Goal: Find specific page/section: Find specific page/section

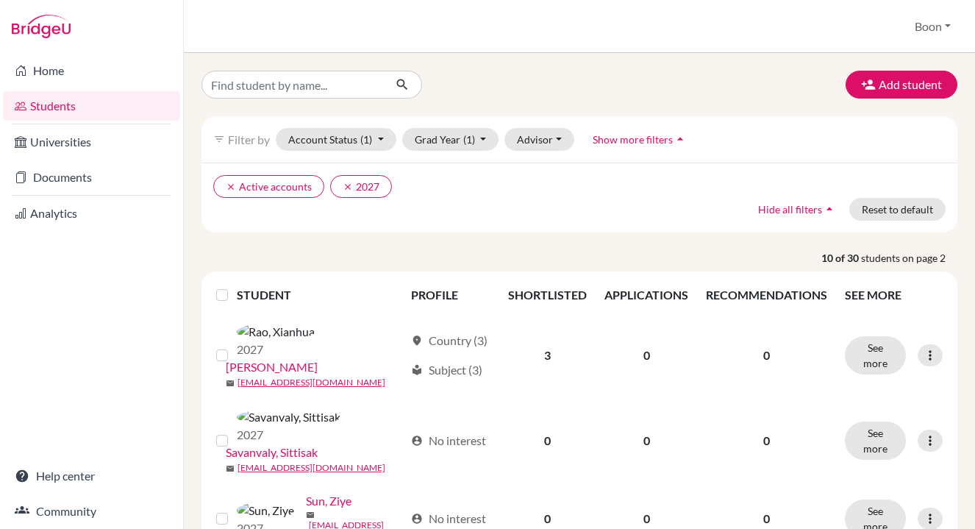
click at [191, 206] on div "filter_list Filter by Account Status (1) Active accounts done Archived accounts…" at bounding box center [580, 174] width 778 height 116
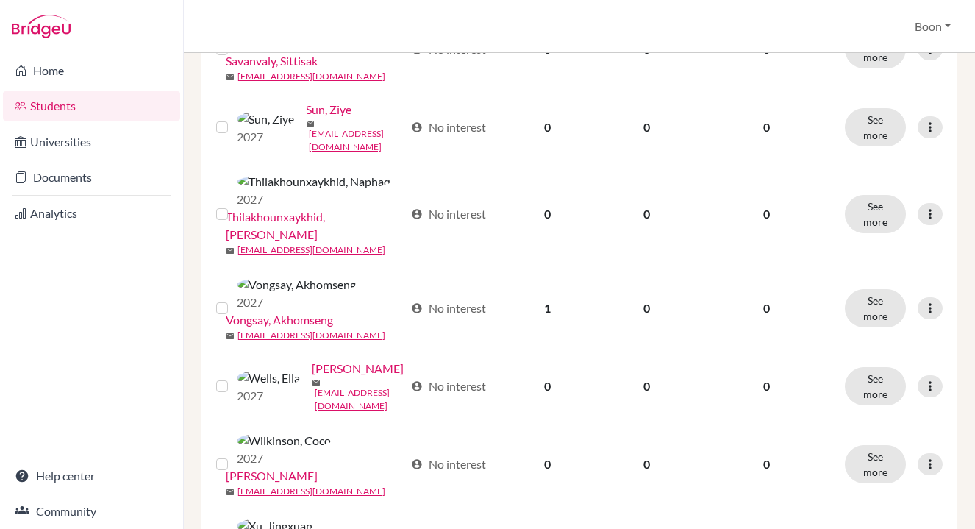
scroll to position [531, 0]
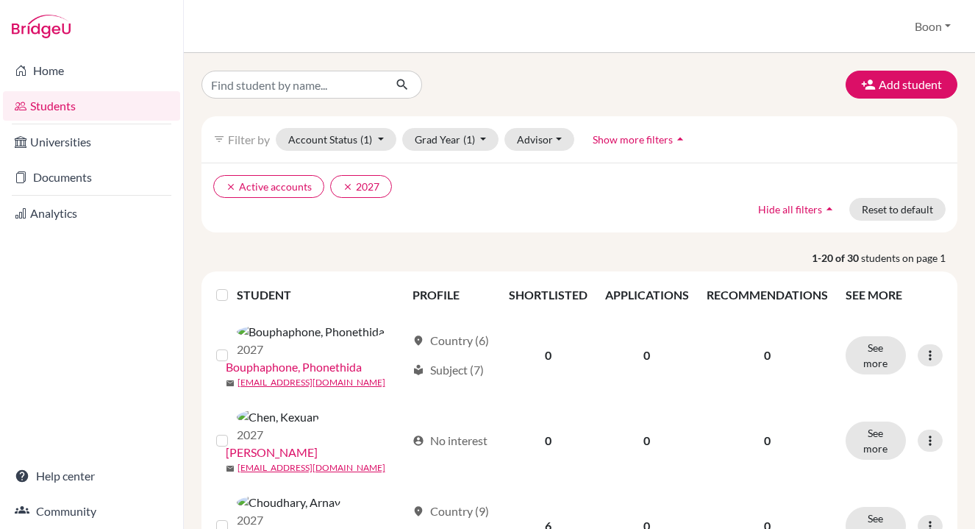
click at [196, 236] on div "Add student filter_list Filter by Account Status (1) Active accounts done Archi…" at bounding box center [579, 291] width 791 height 476
click at [65, 72] on link "Home" at bounding box center [91, 70] width 177 height 29
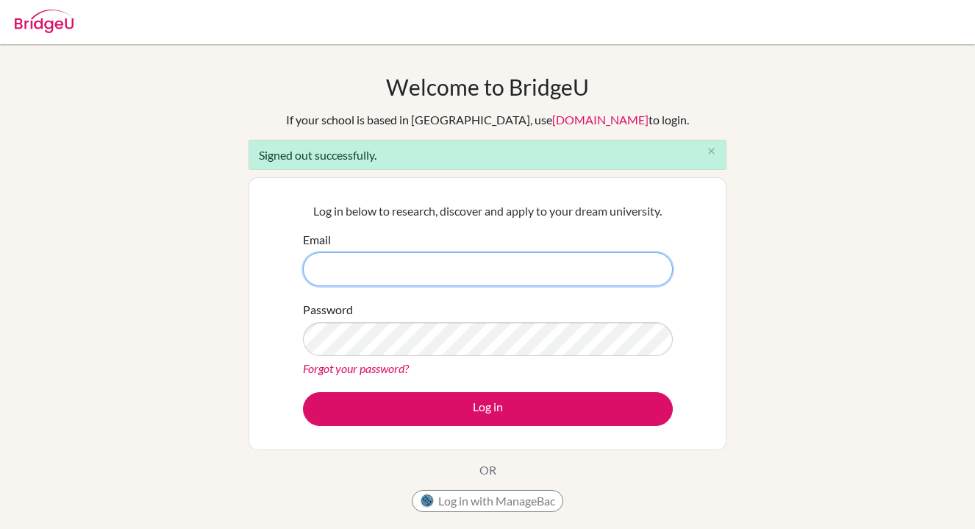
type input "[EMAIL_ADDRESS][DOMAIN_NAME]"
click at [303, 392] on button "Log in" at bounding box center [488, 409] width 370 height 34
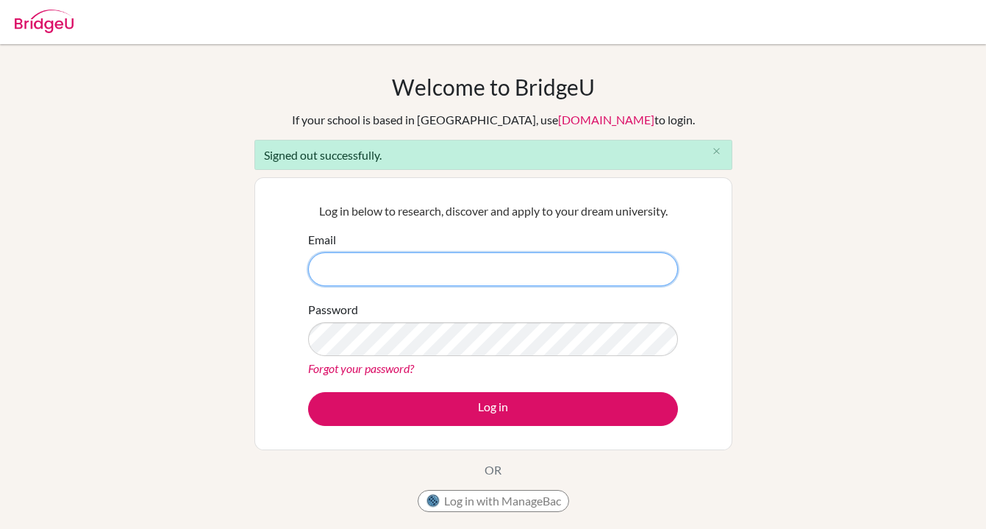
type input "boonk@vislao.com"
click at [308, 392] on button "Log in" at bounding box center [493, 409] width 370 height 34
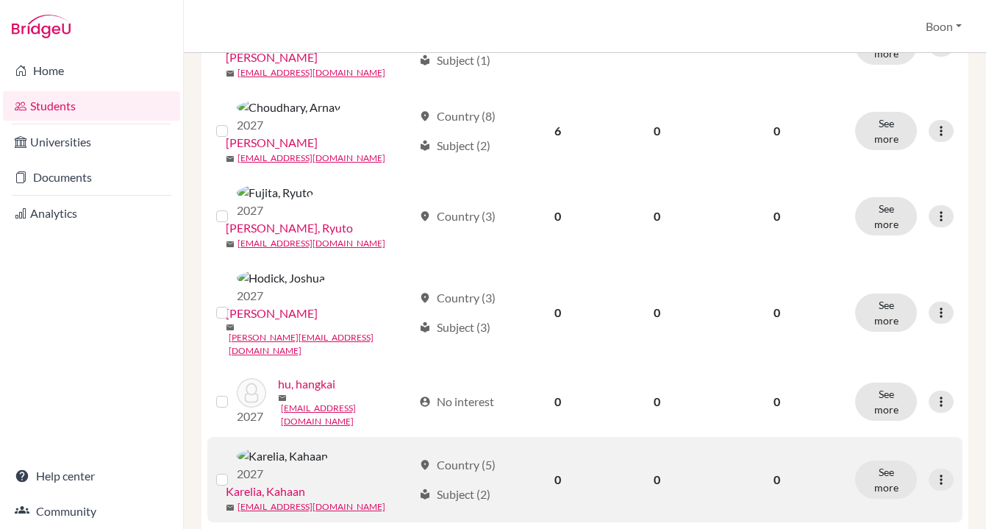
scroll to position [424, 0]
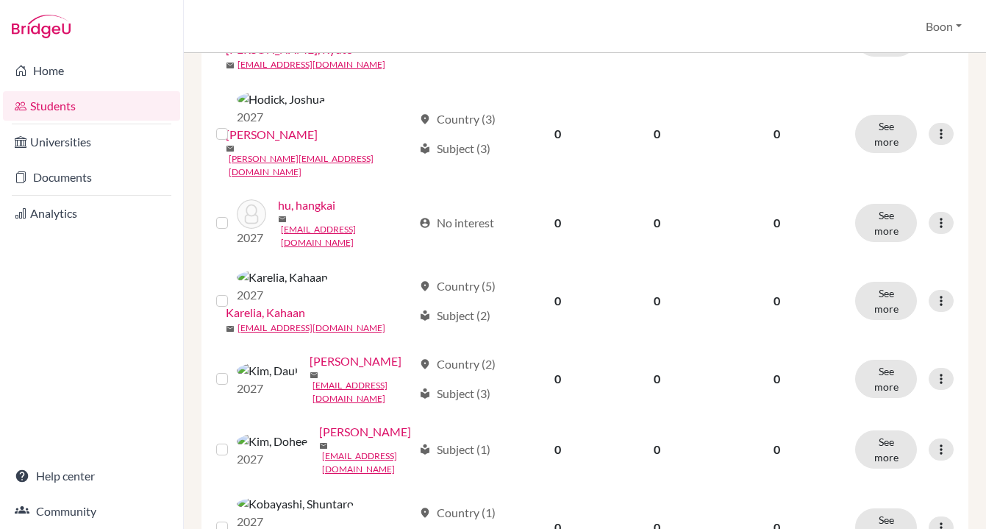
scroll to position [0, 0]
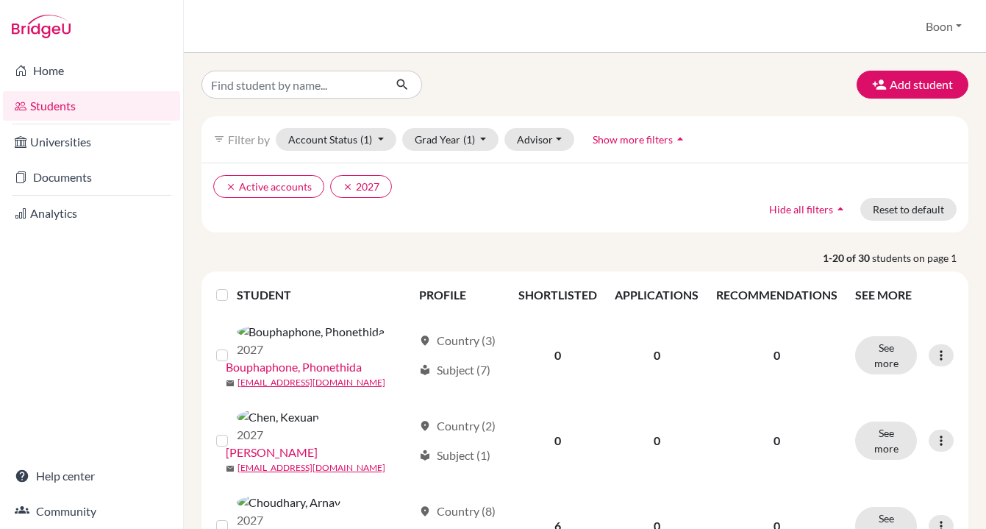
click at [202, 232] on div "clear Active accounts clear 2027 Hide all filters arrow_drop_up Reset to default" at bounding box center [585, 198] width 767 height 70
click at [630, 252] on p "1-20 of 30 students on page 1" at bounding box center [585, 257] width 789 height 15
click at [590, 78] on div "Add student" at bounding box center [585, 85] width 789 height 28
click at [204, 20] on div "Students overview Boon Profile School Settings Log out" at bounding box center [585, 26] width 802 height 53
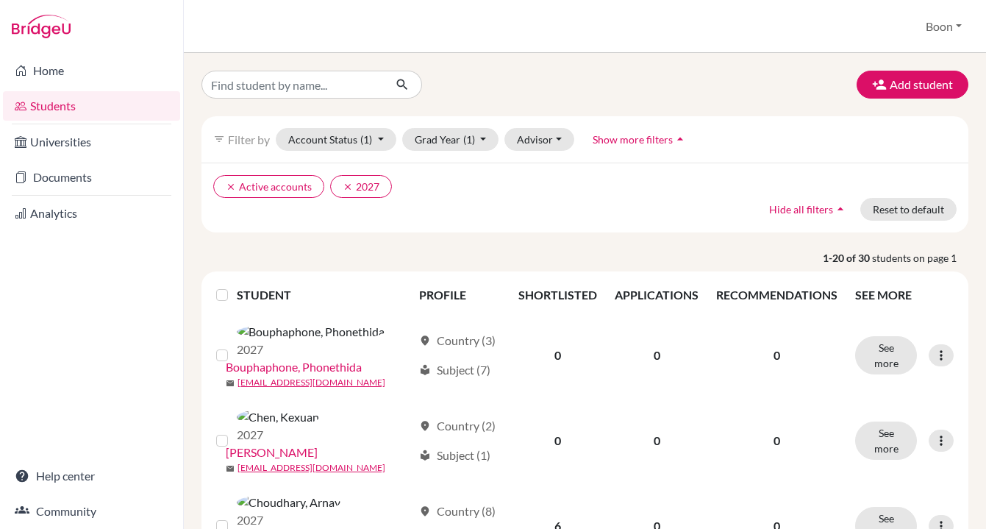
click at [197, 71] on div at bounding box center [322, 85] width 263 height 28
click at [609, 83] on div "Add student" at bounding box center [585, 85] width 789 height 28
click at [567, 91] on div "Add student" at bounding box center [585, 85] width 789 height 28
click at [191, 64] on div "Add student filter_list Filter by Account Status (1) Active accounts done Archi…" at bounding box center [585, 291] width 802 height 476
click at [583, 88] on div "Add student" at bounding box center [585, 85] width 789 height 28
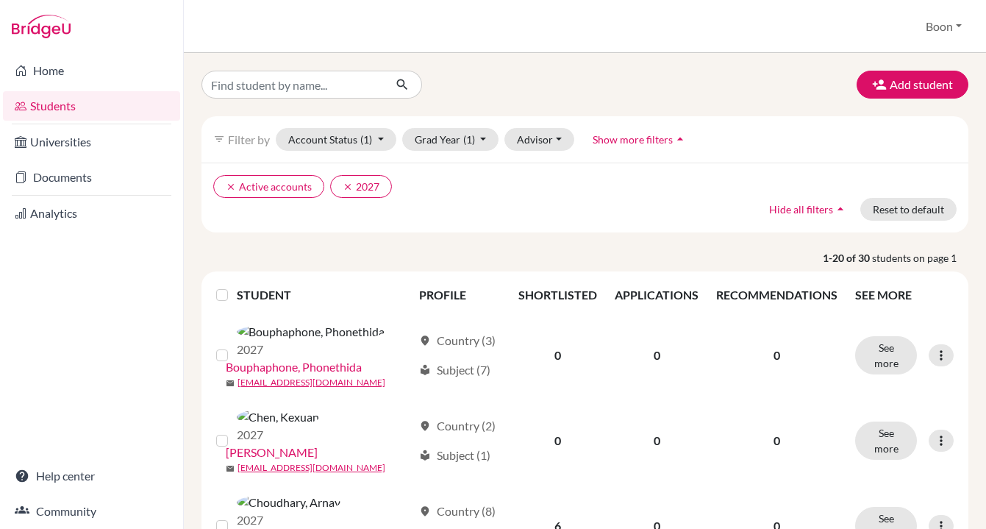
click at [586, 88] on div "Add student" at bounding box center [585, 85] width 789 height 28
click at [491, 73] on div "Add student" at bounding box center [585, 85] width 789 height 28
click at [535, 79] on div "Add student" at bounding box center [585, 85] width 789 height 28
click at [775, 24] on div "Students overview Boon Profile School Settings Log out" at bounding box center [585, 26] width 802 height 53
